Goal: Task Accomplishment & Management: Manage account settings

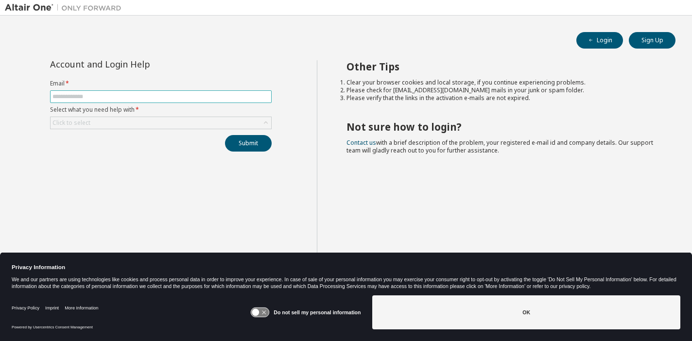
click at [134, 94] on input "text" at bounding box center [160, 97] width 217 height 8
type input "**********"
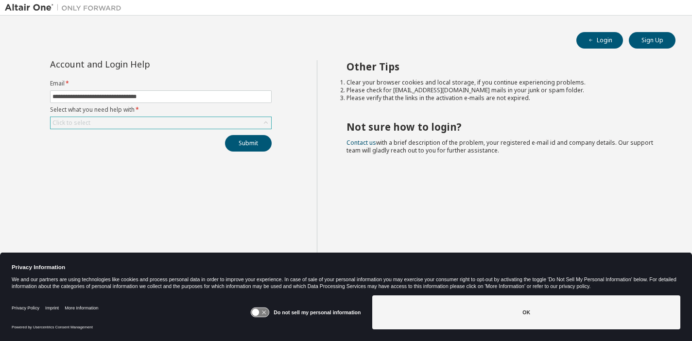
click at [126, 124] on div "Click to select" at bounding box center [161, 123] width 221 height 12
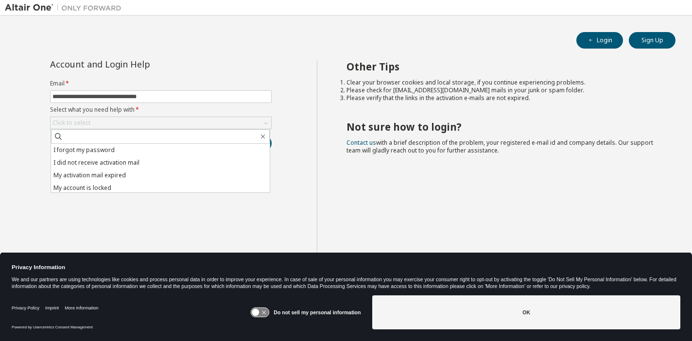
click at [113, 147] on li "I forgot my password" at bounding box center [160, 150] width 219 height 13
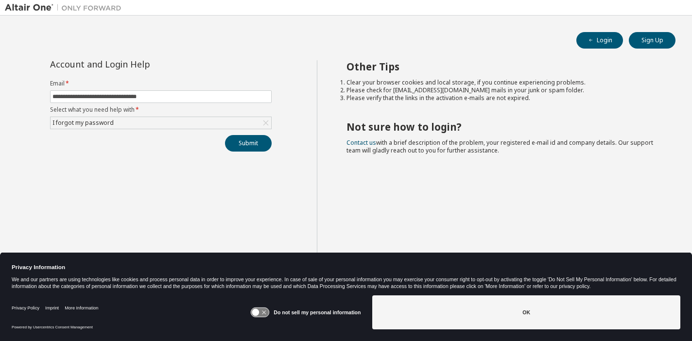
click at [169, 145] on div "Submit" at bounding box center [161, 143] width 222 height 17
click at [250, 139] on button "Submit" at bounding box center [248, 143] width 47 height 17
click at [255, 147] on button "Submit" at bounding box center [248, 143] width 47 height 17
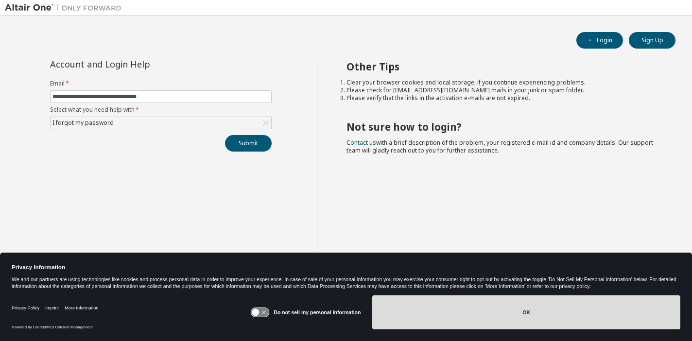
click at [483, 314] on button "OK" at bounding box center [526, 312] width 308 height 34
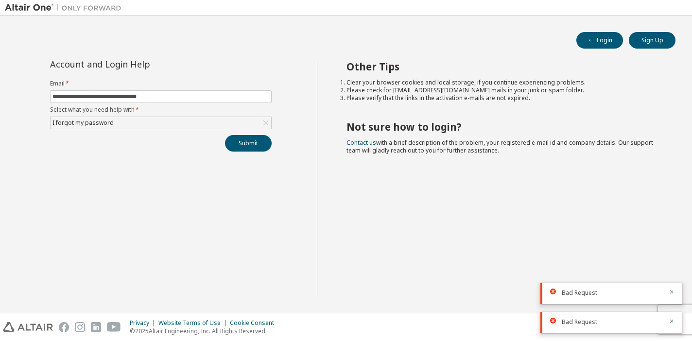
click at [675, 291] on div "Bad Request" at bounding box center [611, 293] width 142 height 21
click at [670, 291] on icon "button" at bounding box center [671, 292] width 3 height 3
click at [671, 321] on icon "button" at bounding box center [672, 321] width 6 height 6
click at [530, 168] on div "Other Tips Clear your browser cookies and local storage, if you continue experi…" at bounding box center [502, 178] width 371 height 236
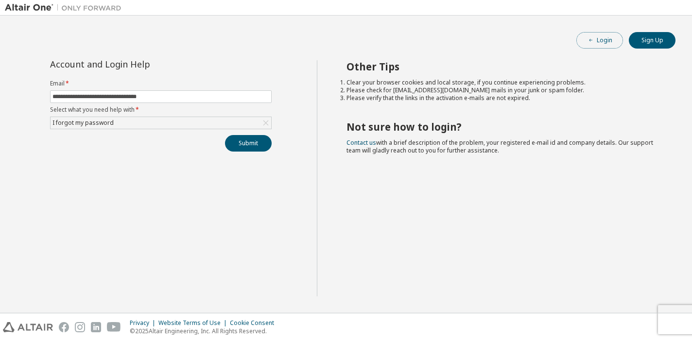
click at [605, 39] on button "Login" at bounding box center [599, 40] width 47 height 17
